Goal: Task Accomplishment & Management: Complete application form

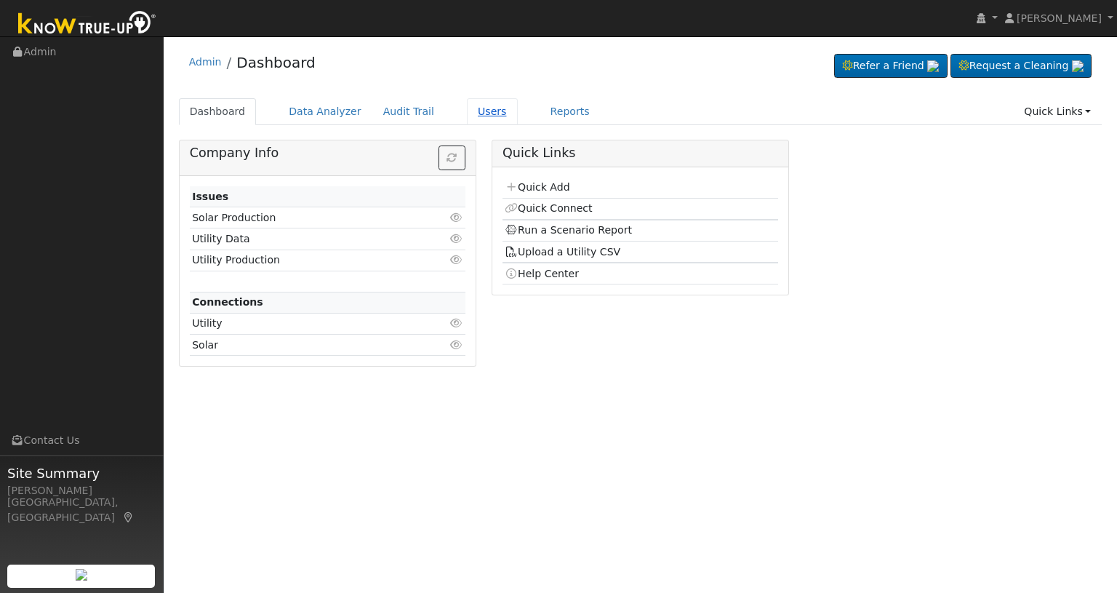
click at [468, 108] on link "Users" at bounding box center [492, 111] width 51 height 27
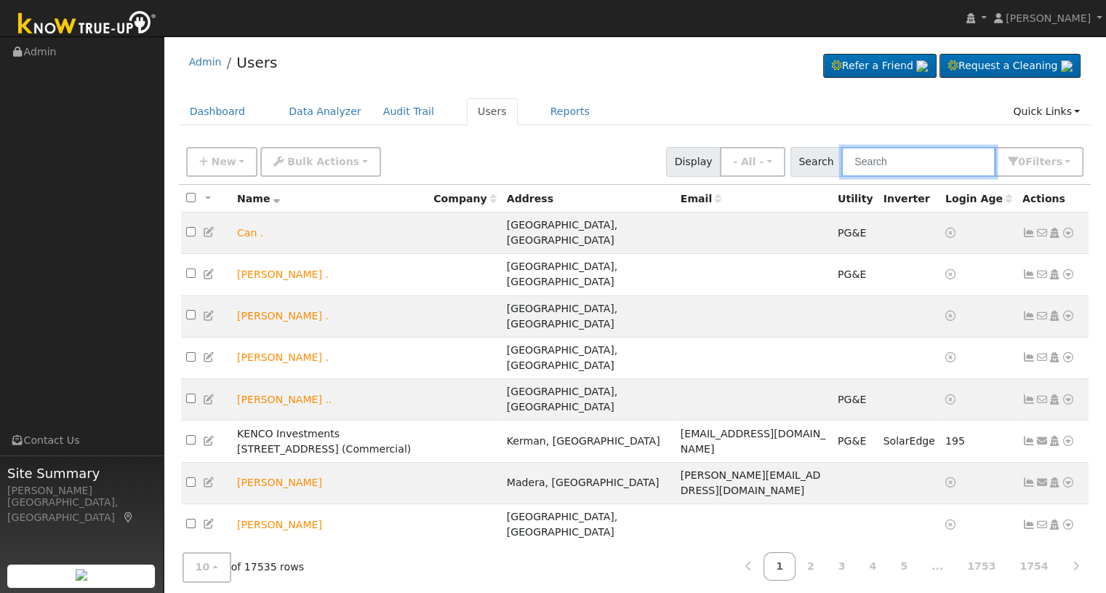
click at [880, 158] on input "text" at bounding box center [918, 162] width 154 height 30
click at [238, 159] on button "New" at bounding box center [222, 162] width 72 height 30
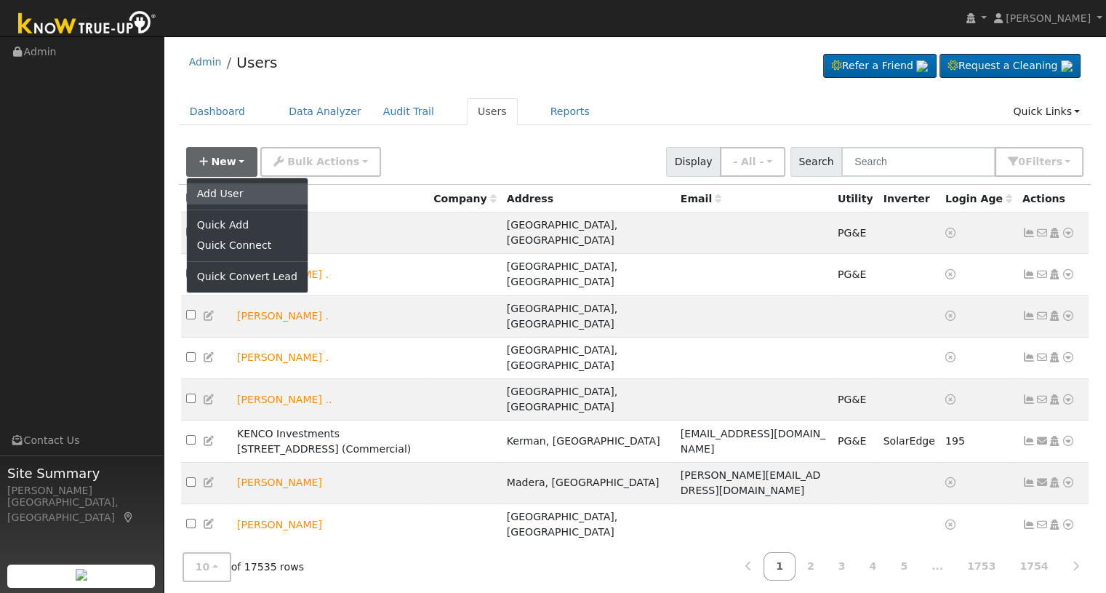
click at [227, 198] on link "Add User" at bounding box center [247, 193] width 121 height 20
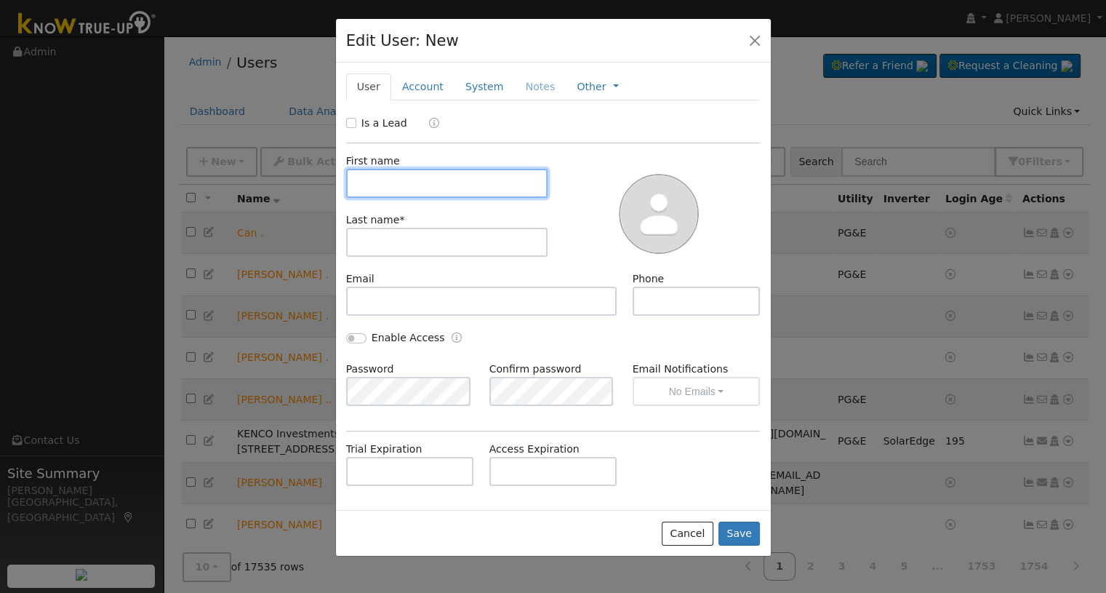
click at [399, 190] on input "text" at bounding box center [447, 183] width 202 height 29
type input "[PERSON_NAME]"
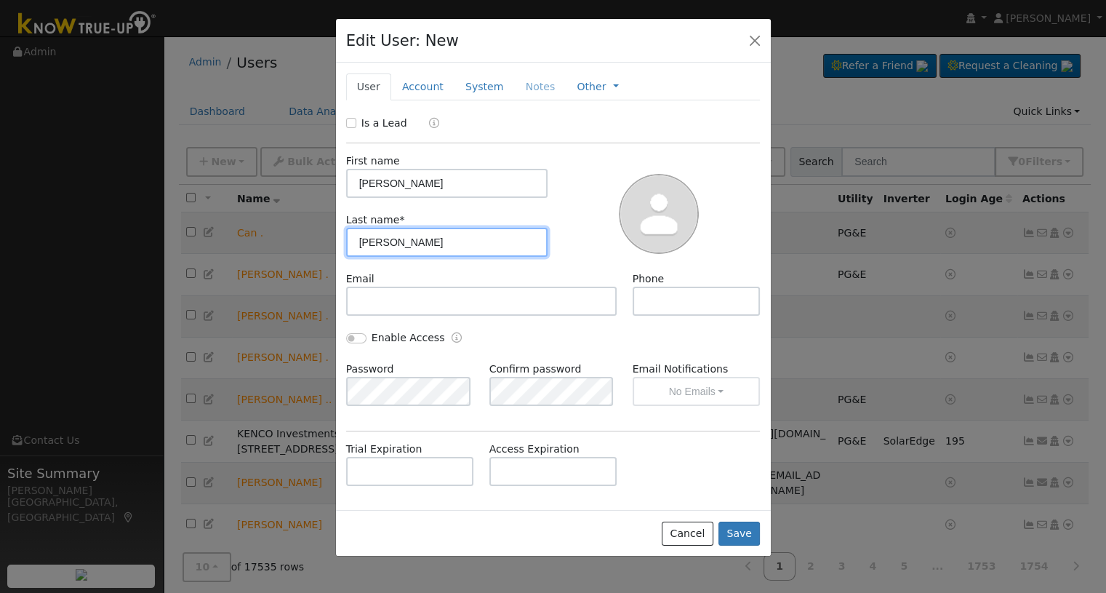
type input "[PERSON_NAME]"
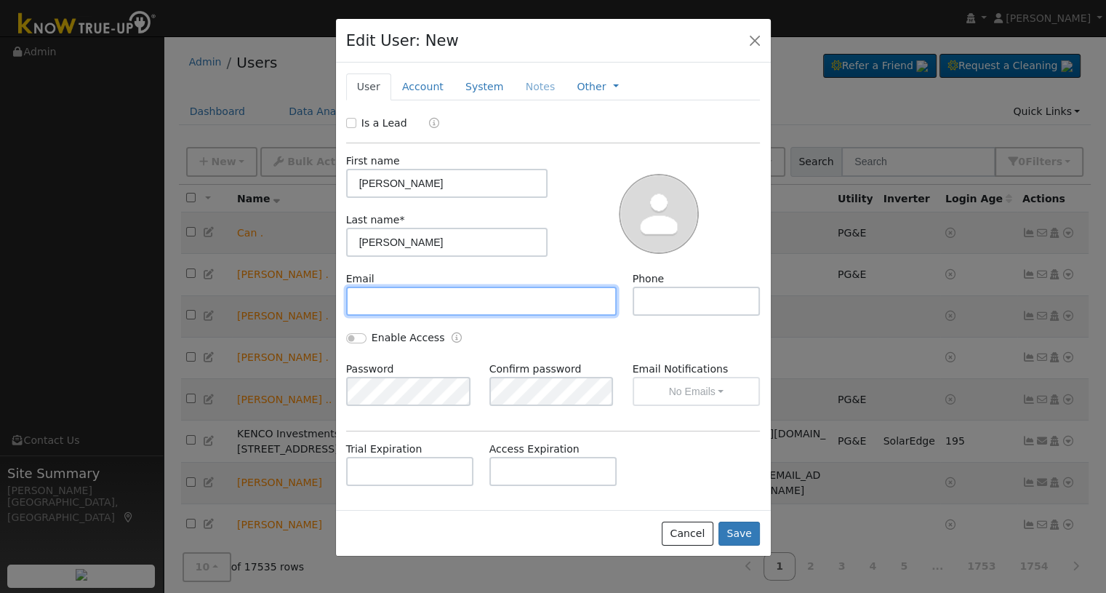
click at [384, 305] on input "text" at bounding box center [481, 300] width 271 height 29
click at [393, 295] on input "text" at bounding box center [481, 300] width 271 height 29
click at [409, 89] on link "Account" at bounding box center [422, 86] width 63 height 27
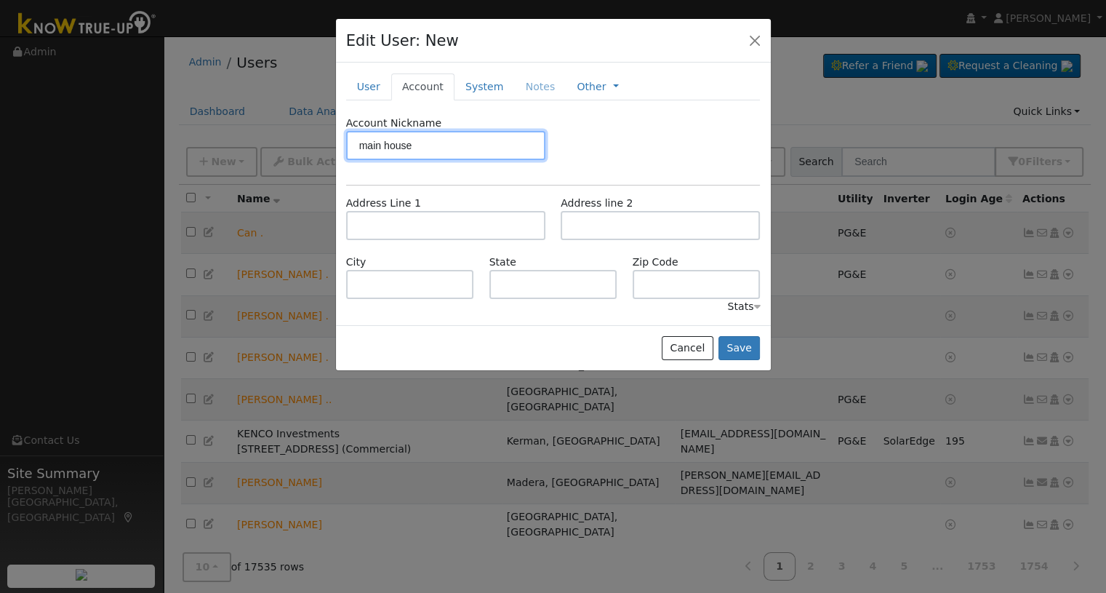
type input "main house"
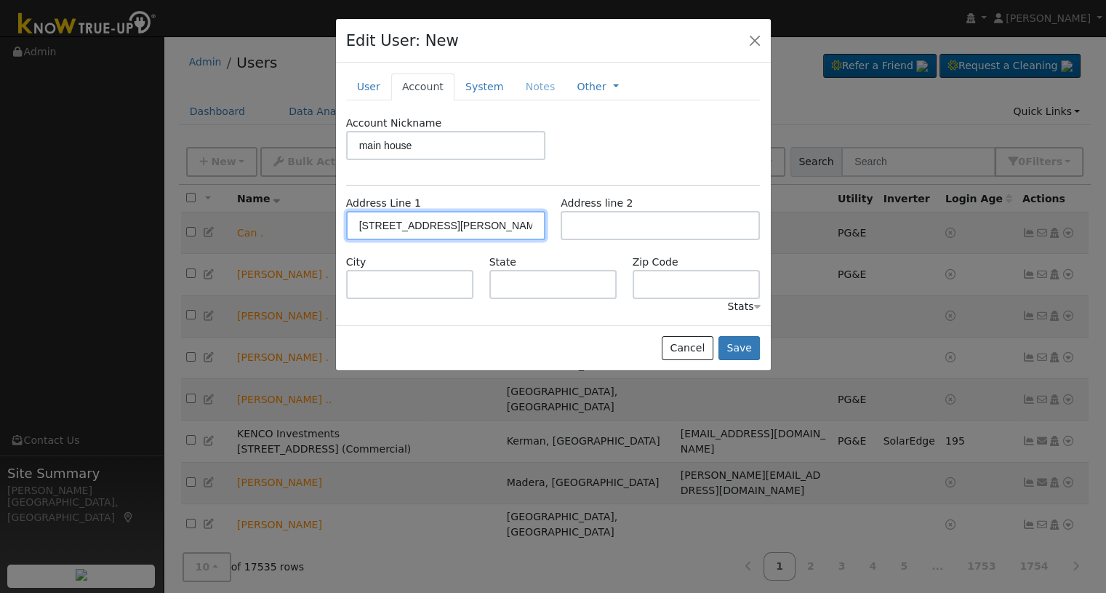
type input "[STREET_ADDRESS][PERSON_NAME]"
type input "Clovis"
type input "CA"
type input "93619"
click at [364, 91] on link "User" at bounding box center [368, 86] width 45 height 27
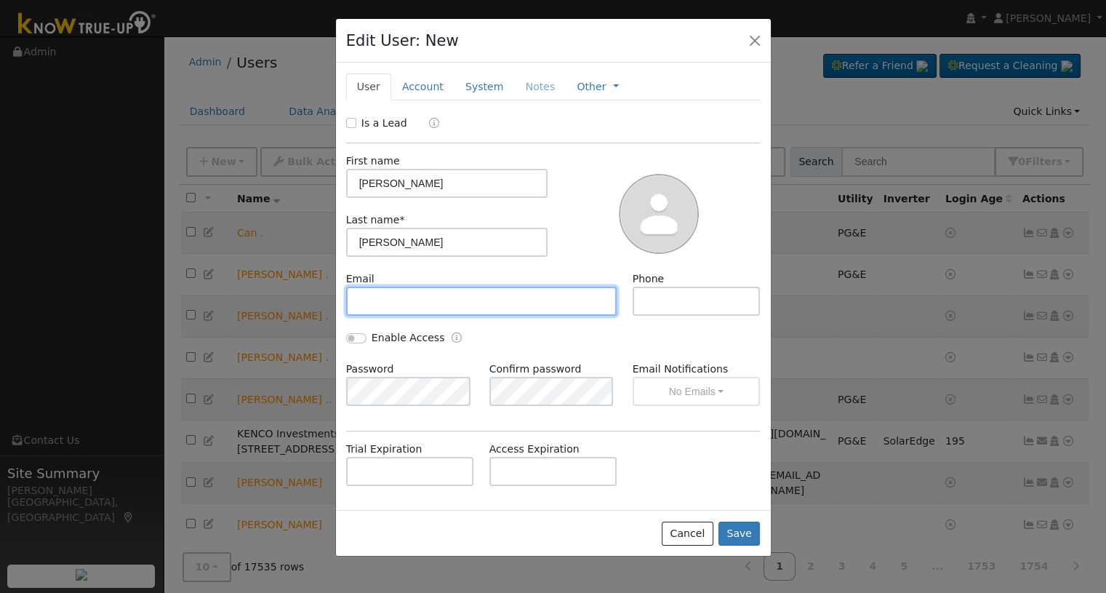
click at [376, 299] on input "text" at bounding box center [481, 300] width 271 height 29
click at [397, 297] on input "text" at bounding box center [481, 300] width 271 height 29
click at [731, 529] on button "Save" at bounding box center [739, 533] width 42 height 25
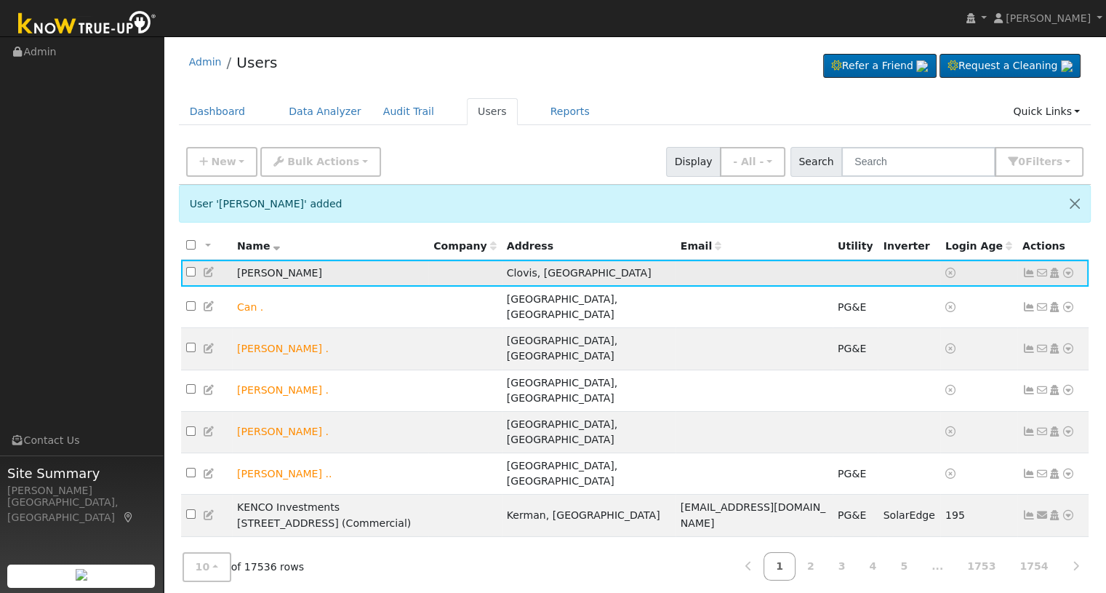
click at [1067, 273] on icon at bounding box center [1067, 273] width 13 height 10
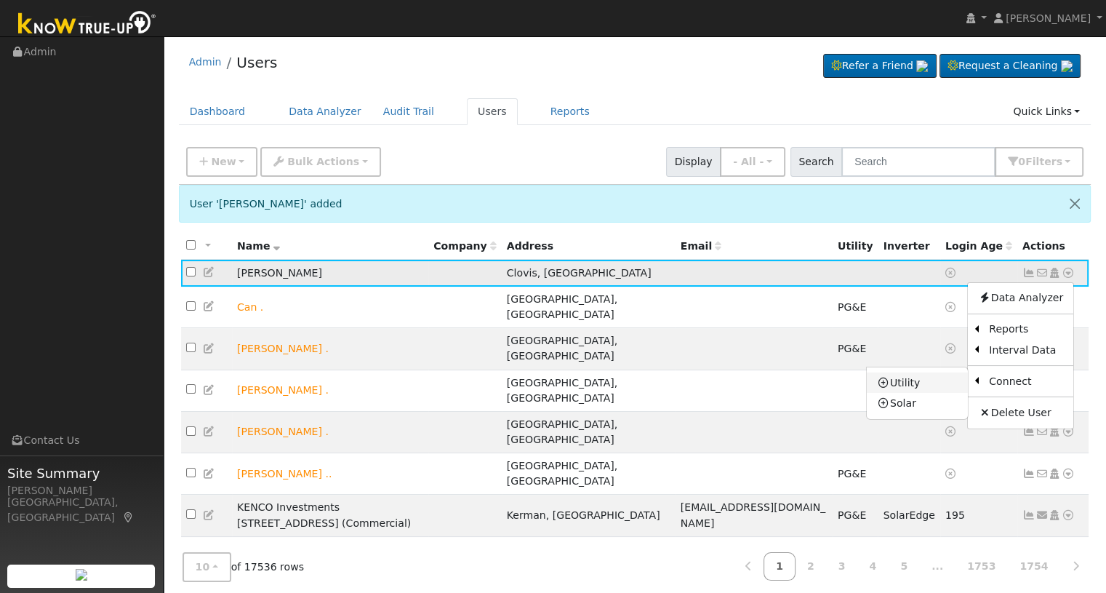
click at [919, 382] on link "Utility" at bounding box center [917, 382] width 101 height 20
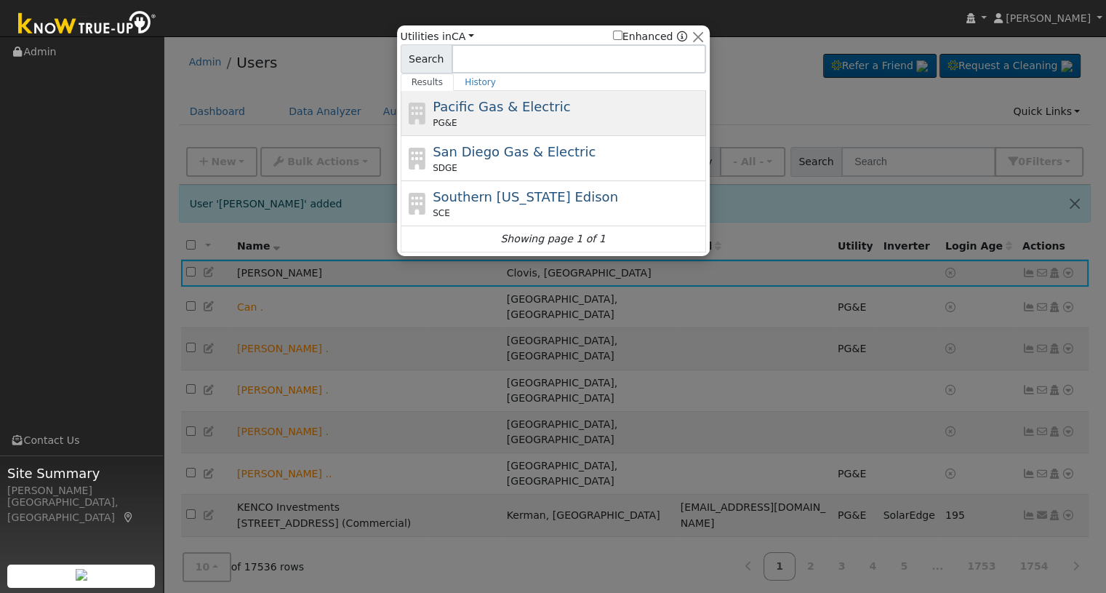
click at [477, 119] on div "PG&E" at bounding box center [568, 122] width 270 height 13
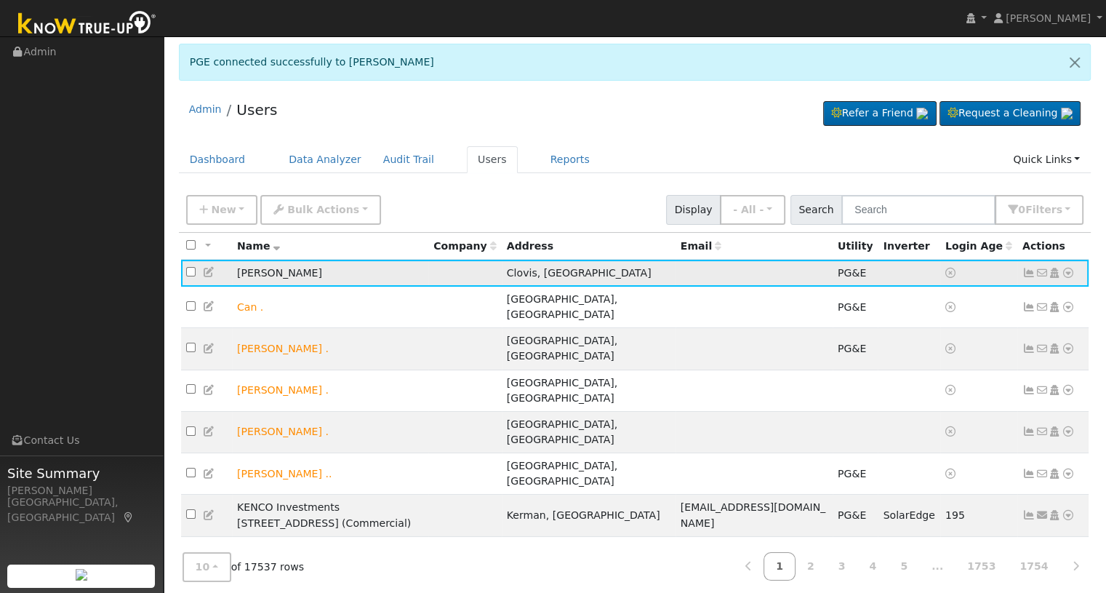
click at [209, 270] on icon at bounding box center [209, 272] width 13 height 10
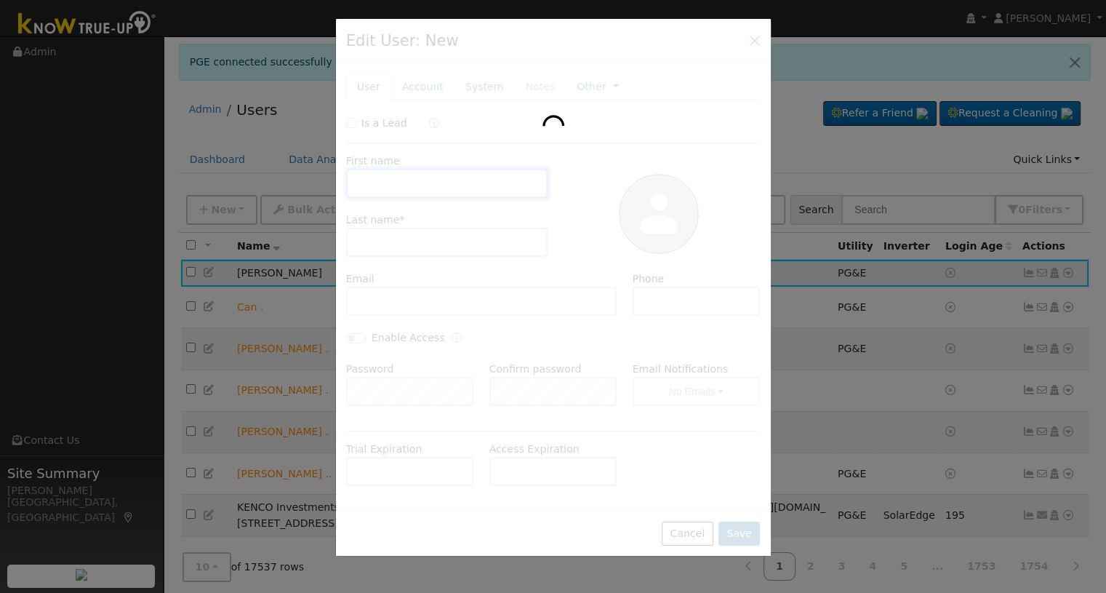
type input "[PERSON_NAME]"
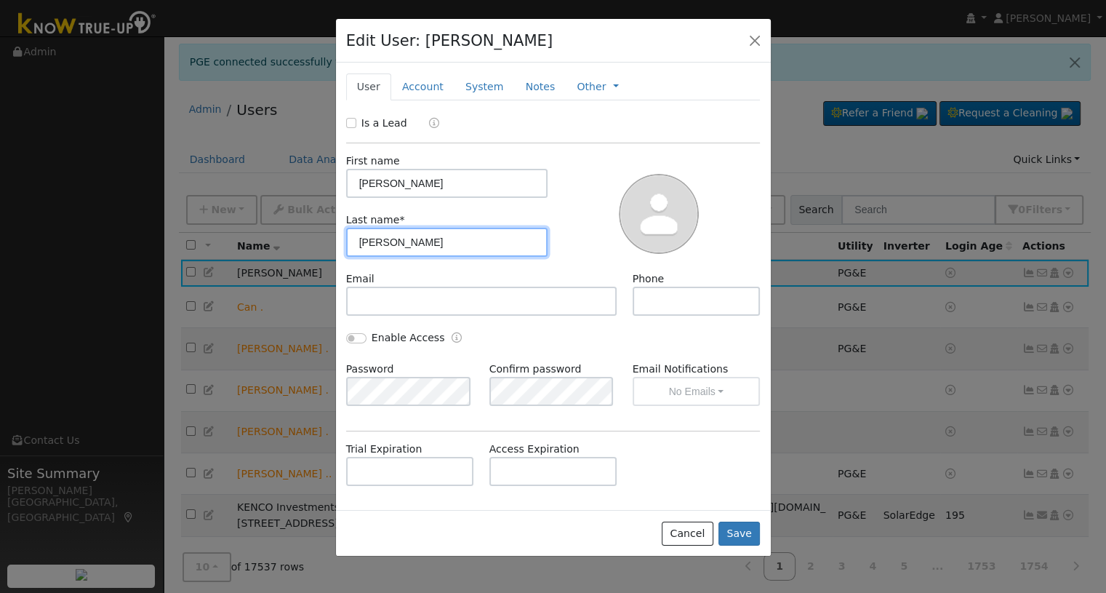
click at [404, 246] on input "[PERSON_NAME]" at bounding box center [447, 242] width 202 height 29
type input "Petty main home"
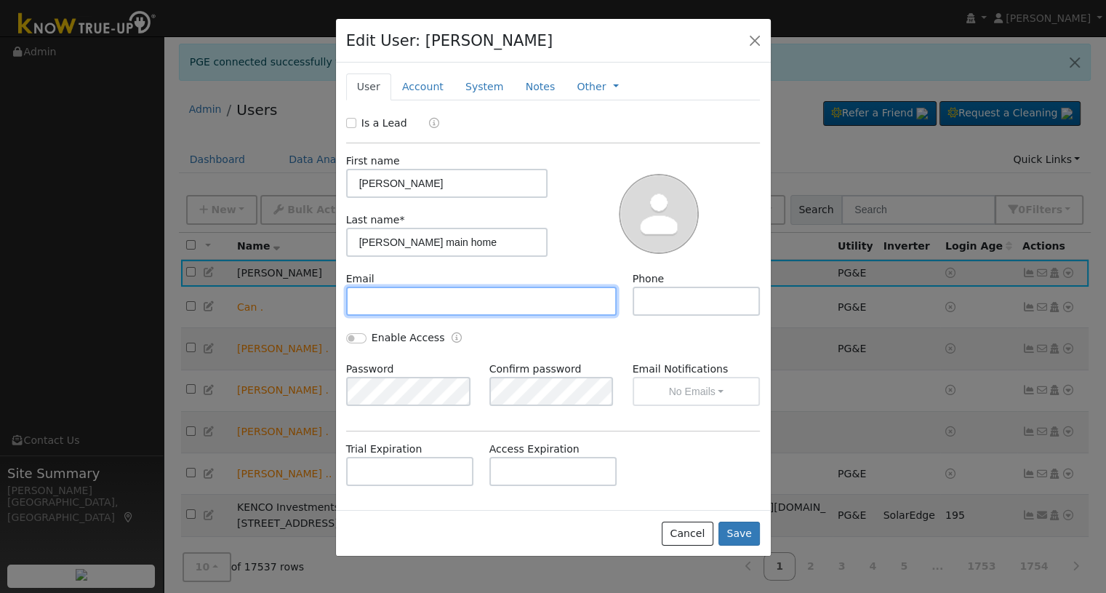
click at [507, 300] on input "text" at bounding box center [481, 300] width 271 height 29
type input "sarahsellsfresno@yahoo.com"
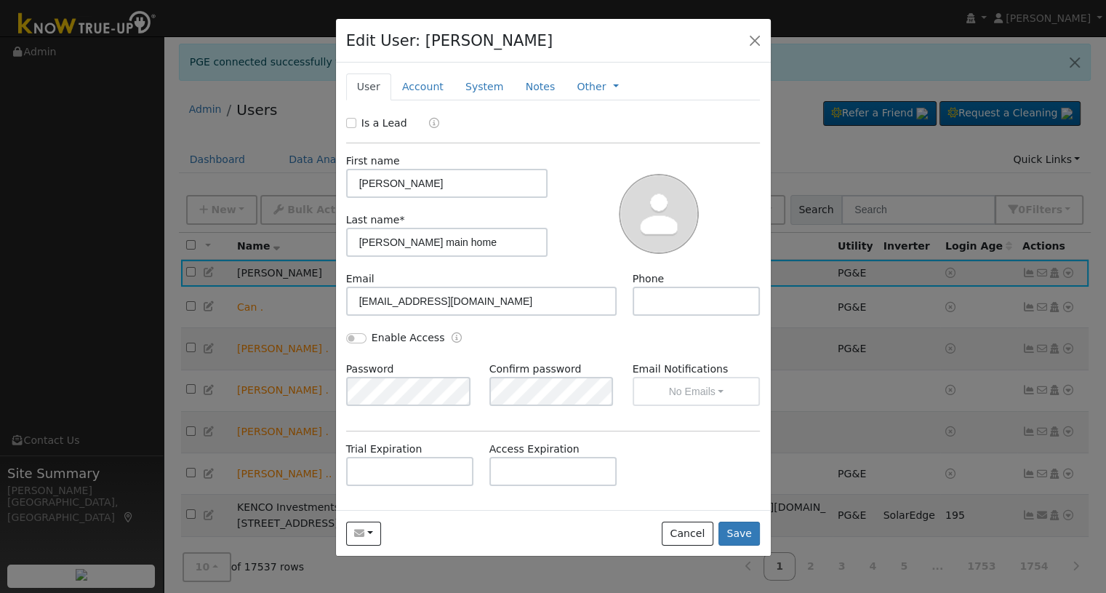
click at [564, 264] on div at bounding box center [659, 212] width 212 height 118
click at [643, 297] on input "text" at bounding box center [697, 300] width 128 height 29
type input "5593756841"
click at [624, 257] on div at bounding box center [659, 218] width 80 height 108
click at [349, 122] on input "Is a Lead" at bounding box center [351, 123] width 10 height 10
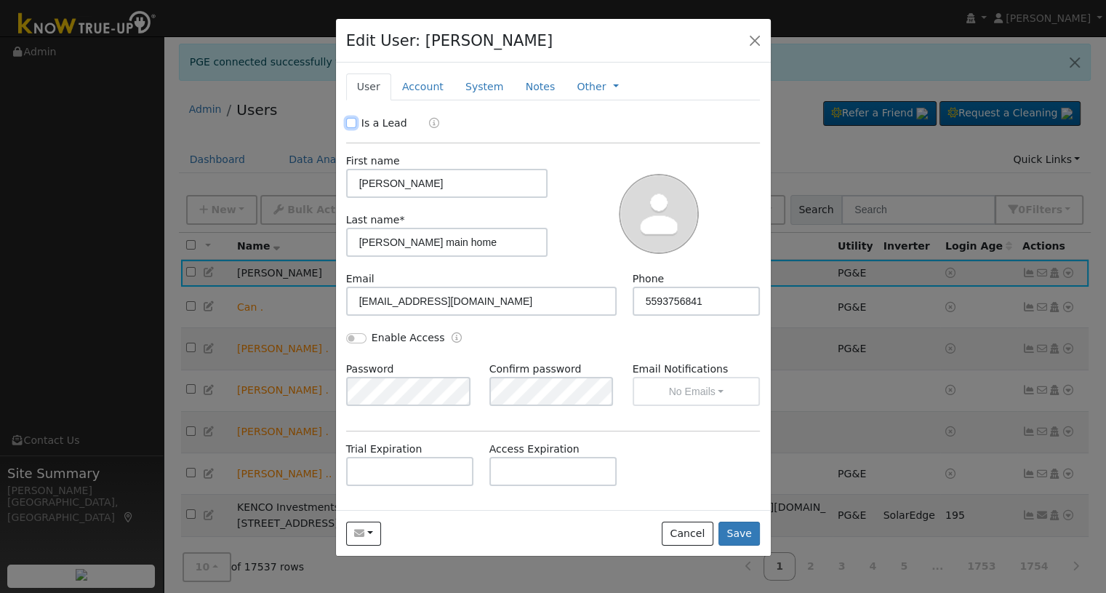
checkbox input "true"
click at [734, 529] on button "Save" at bounding box center [739, 533] width 42 height 25
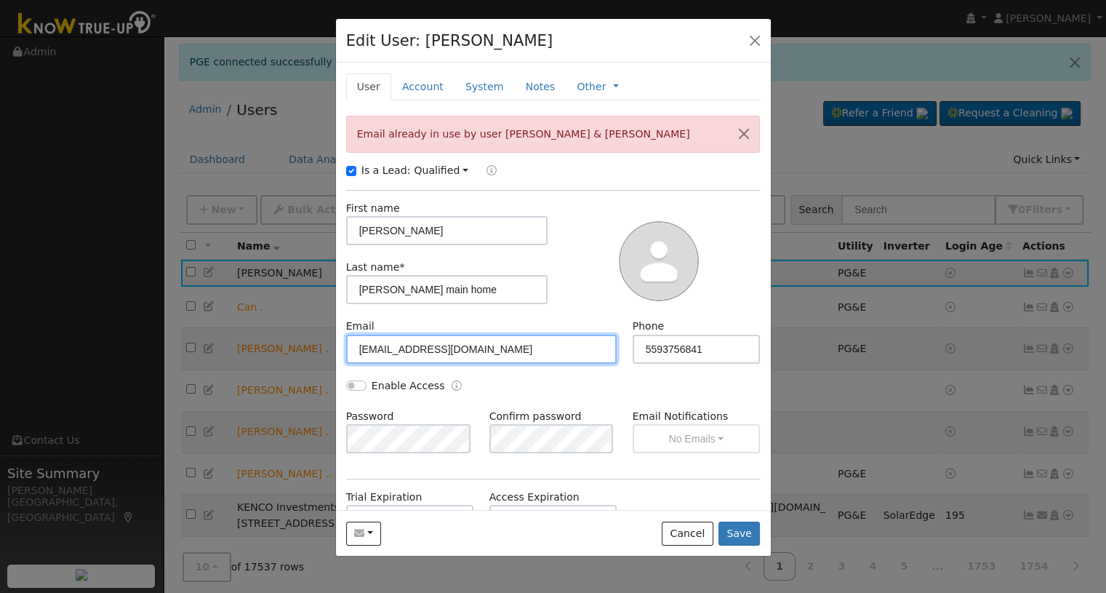
click at [505, 347] on input "sarahsellsfresno@yahoo.com" at bounding box center [481, 348] width 271 height 29
click at [434, 348] on input "sarahsellsfresno@yahoo.com" at bounding box center [481, 348] width 271 height 29
type input "sarahsellsfresno+smp@yahoo.com"
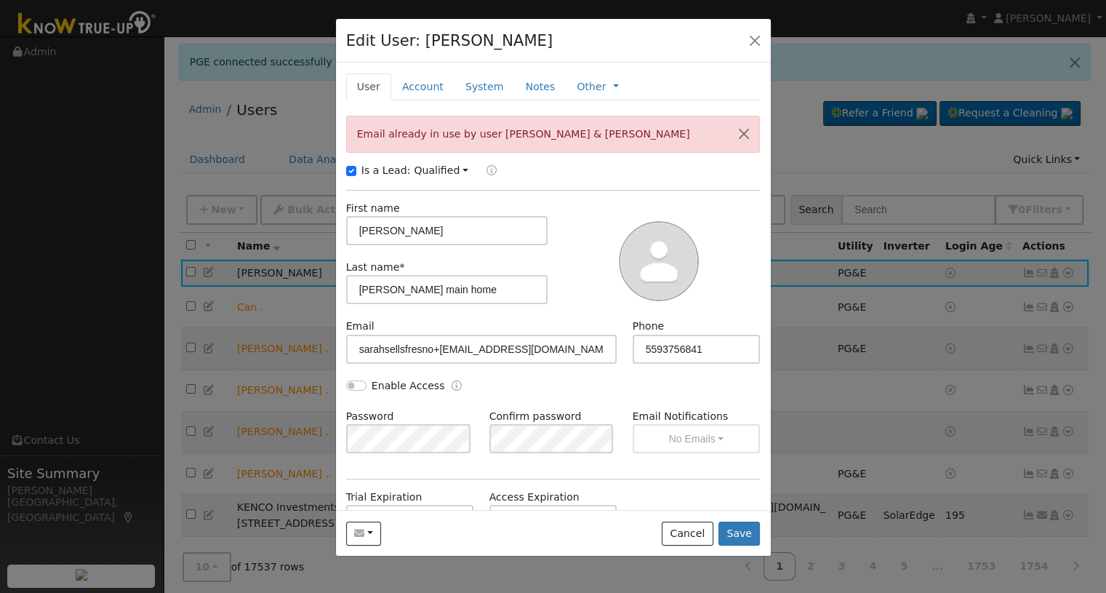
click at [567, 297] on div at bounding box center [659, 260] width 212 height 118
click at [736, 533] on button "Save" at bounding box center [739, 533] width 42 height 25
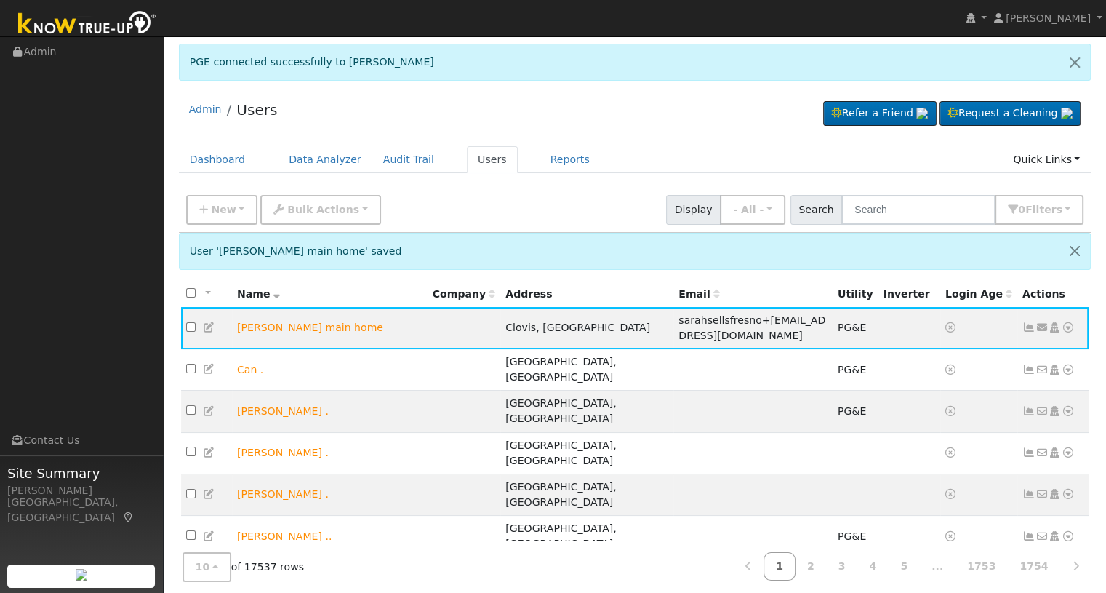
click at [1053, 328] on icon at bounding box center [1054, 327] width 13 height 10
